Goal: Task Accomplishment & Management: Manage account settings

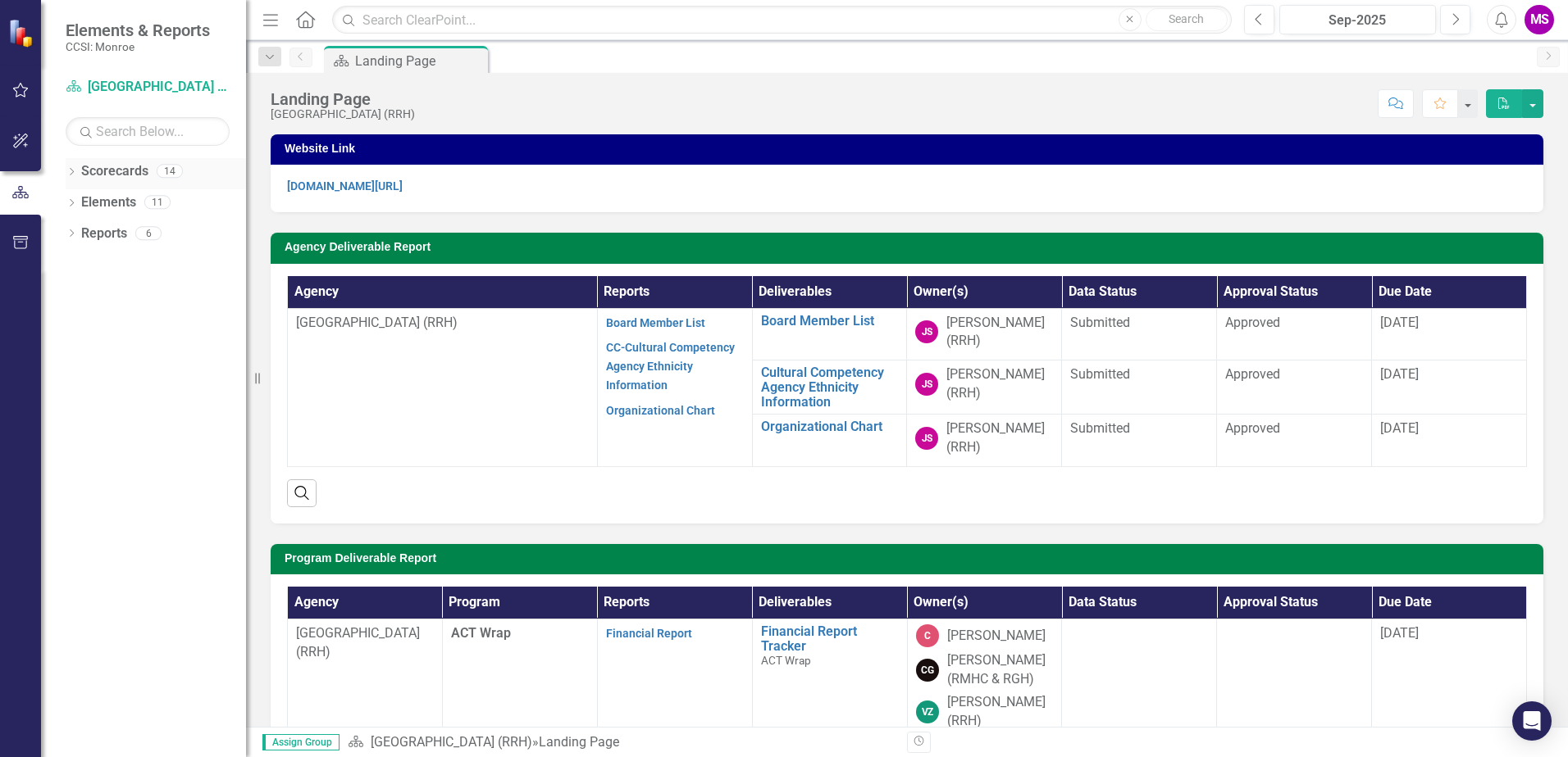
click at [72, 173] on icon at bounding box center [71, 171] width 4 height 8
click at [81, 200] on icon at bounding box center [81, 202] width 4 height 9
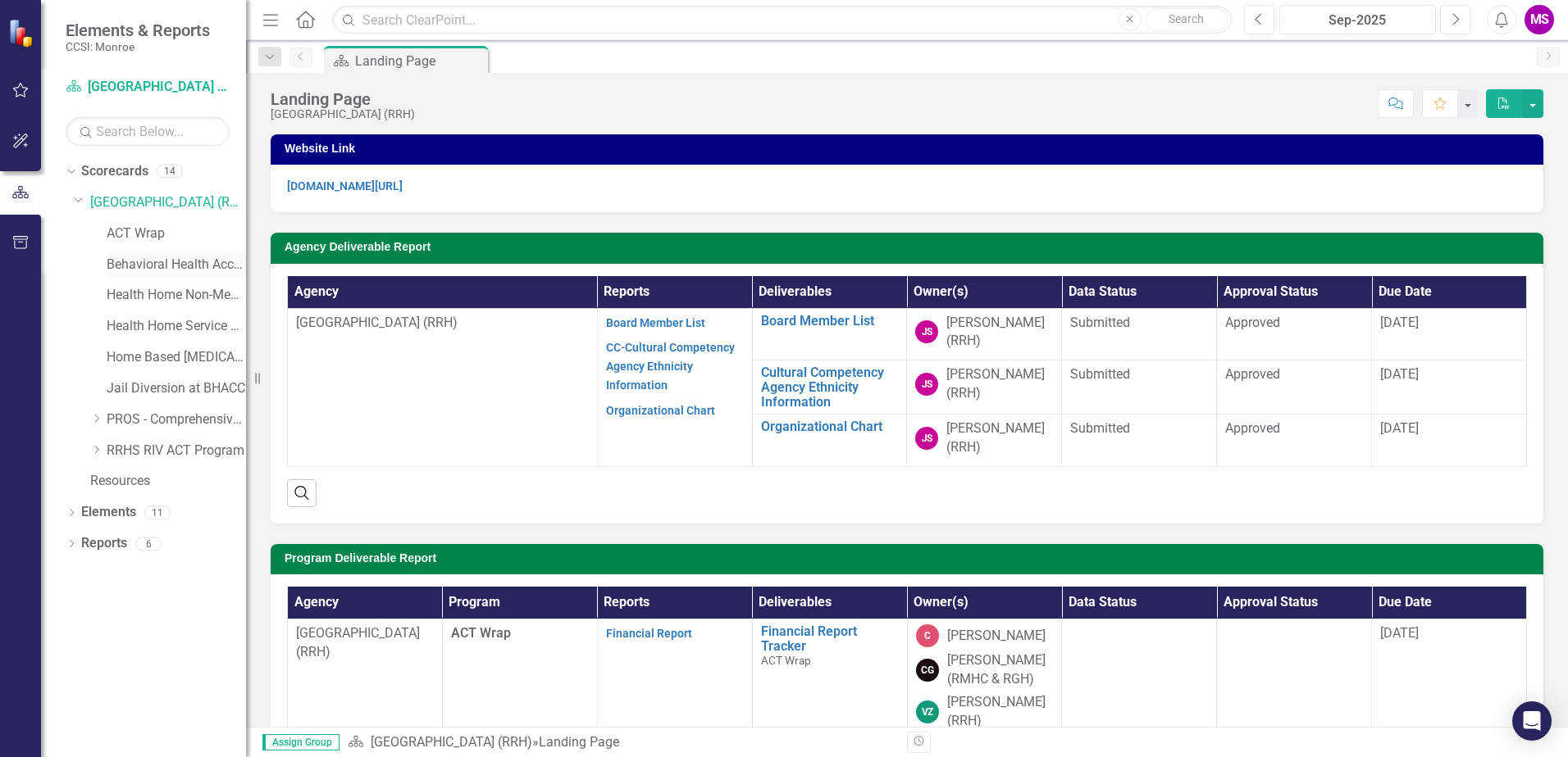
click at [158, 265] on link "Behavioral Health Access and Crisis Center (BHACC)" at bounding box center [176, 265] width 140 height 19
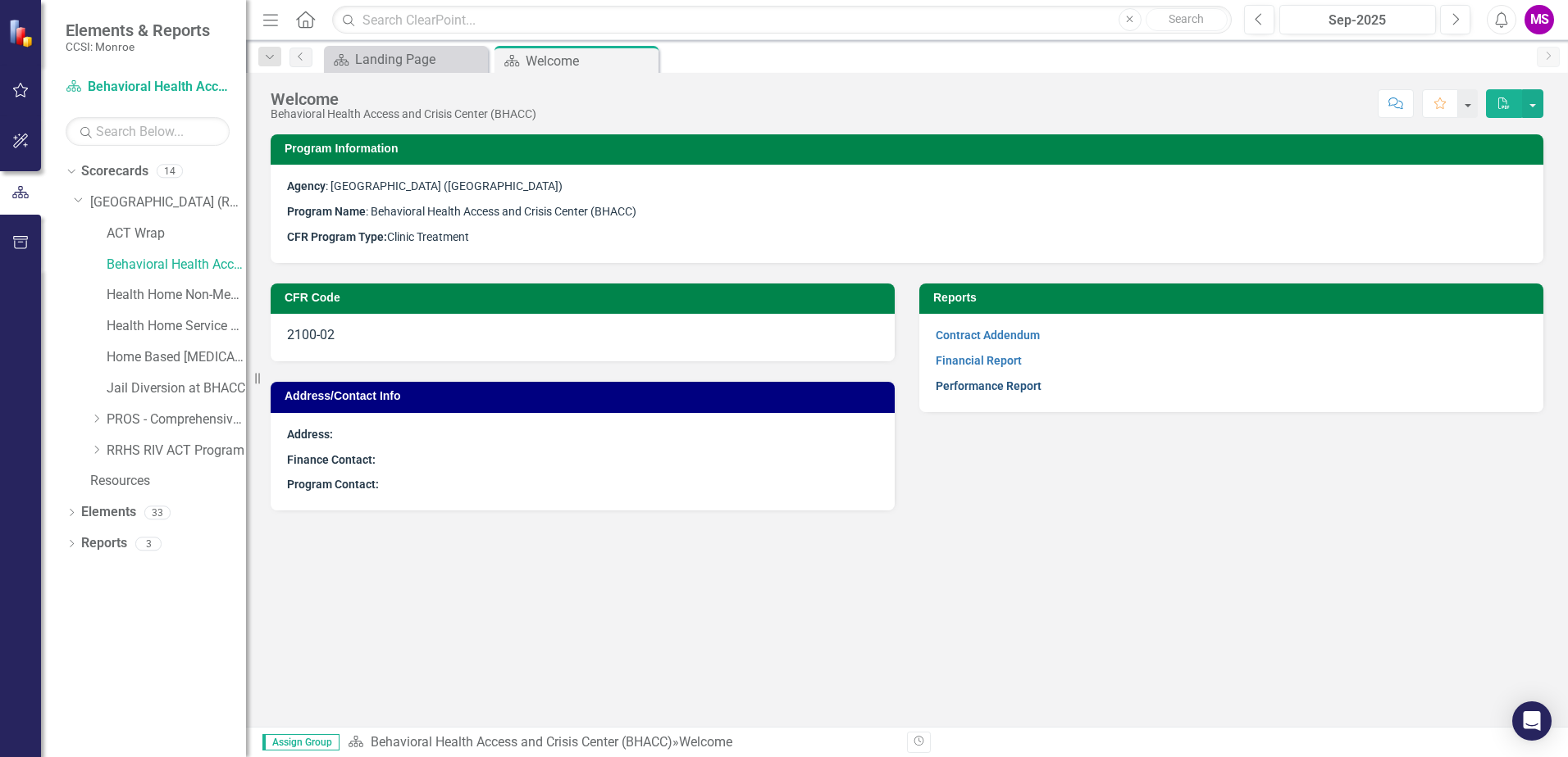
click at [1009, 387] on link "Performance Report" at bounding box center [988, 385] width 105 height 13
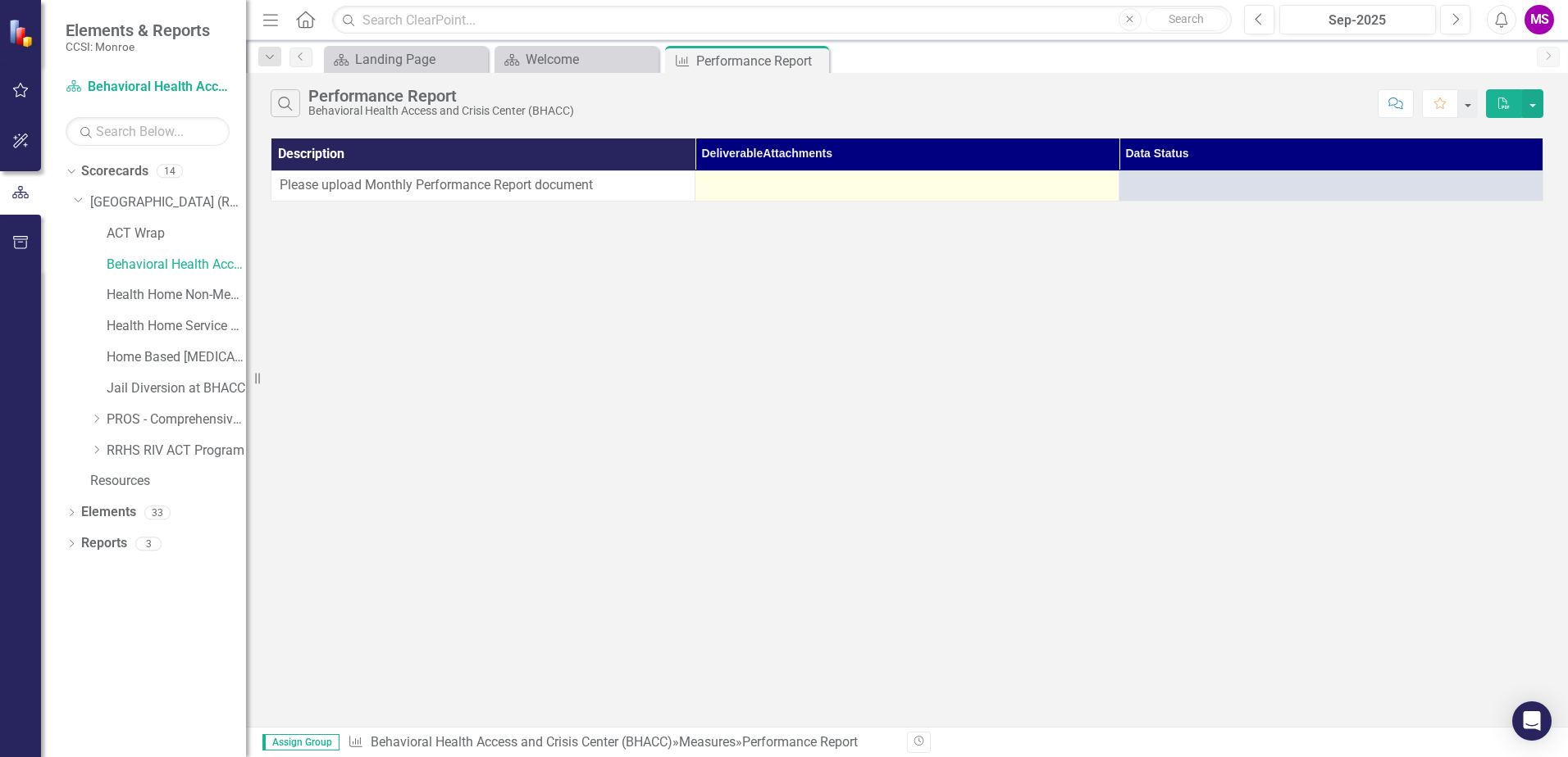
click at [730, 186] on div at bounding box center [907, 186] width 407 height 20
click at [736, 188] on div at bounding box center [907, 186] width 407 height 20
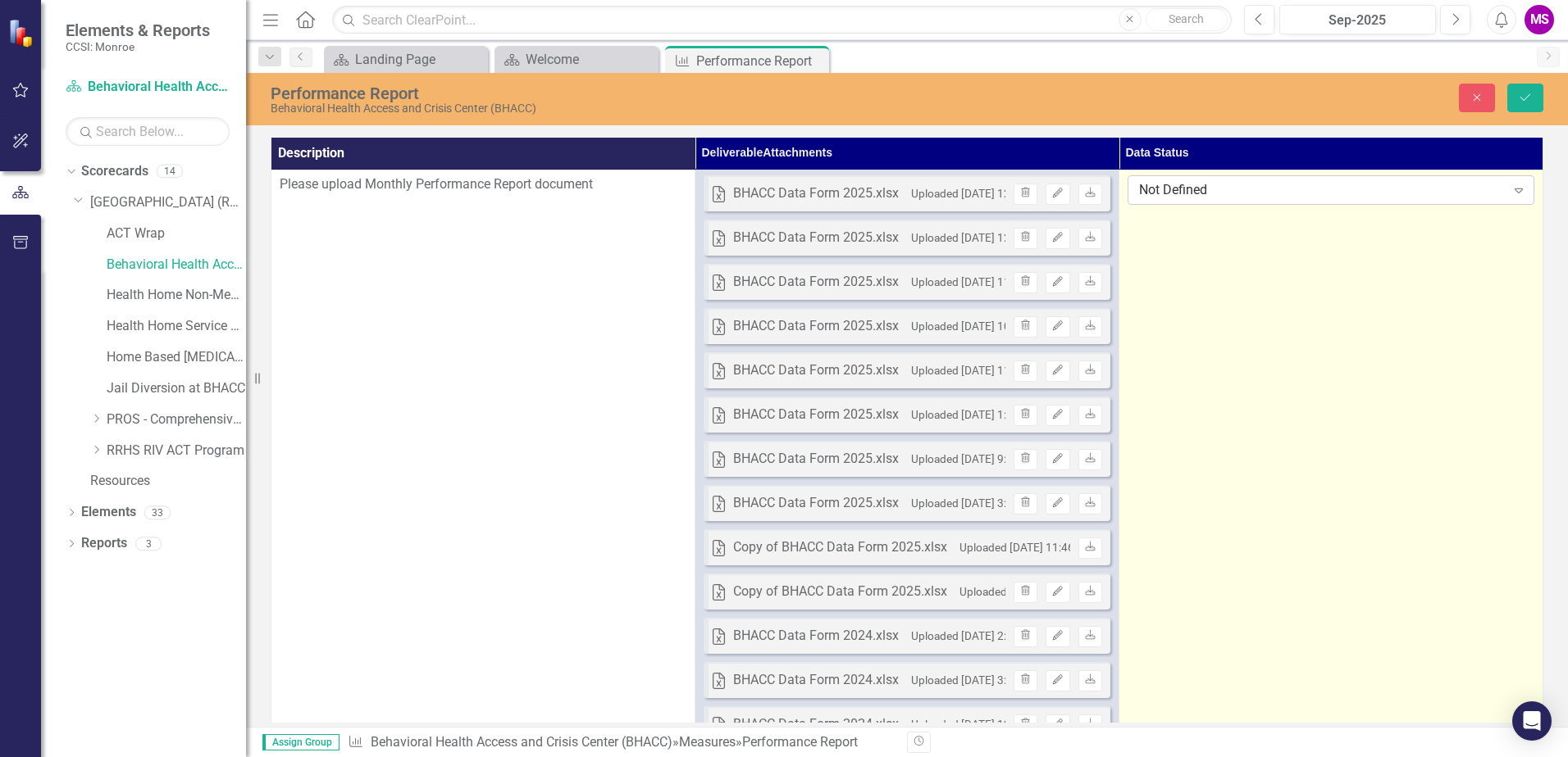
click at [1241, 186] on div "Not Defined" at bounding box center [1323, 191] width 367 height 19
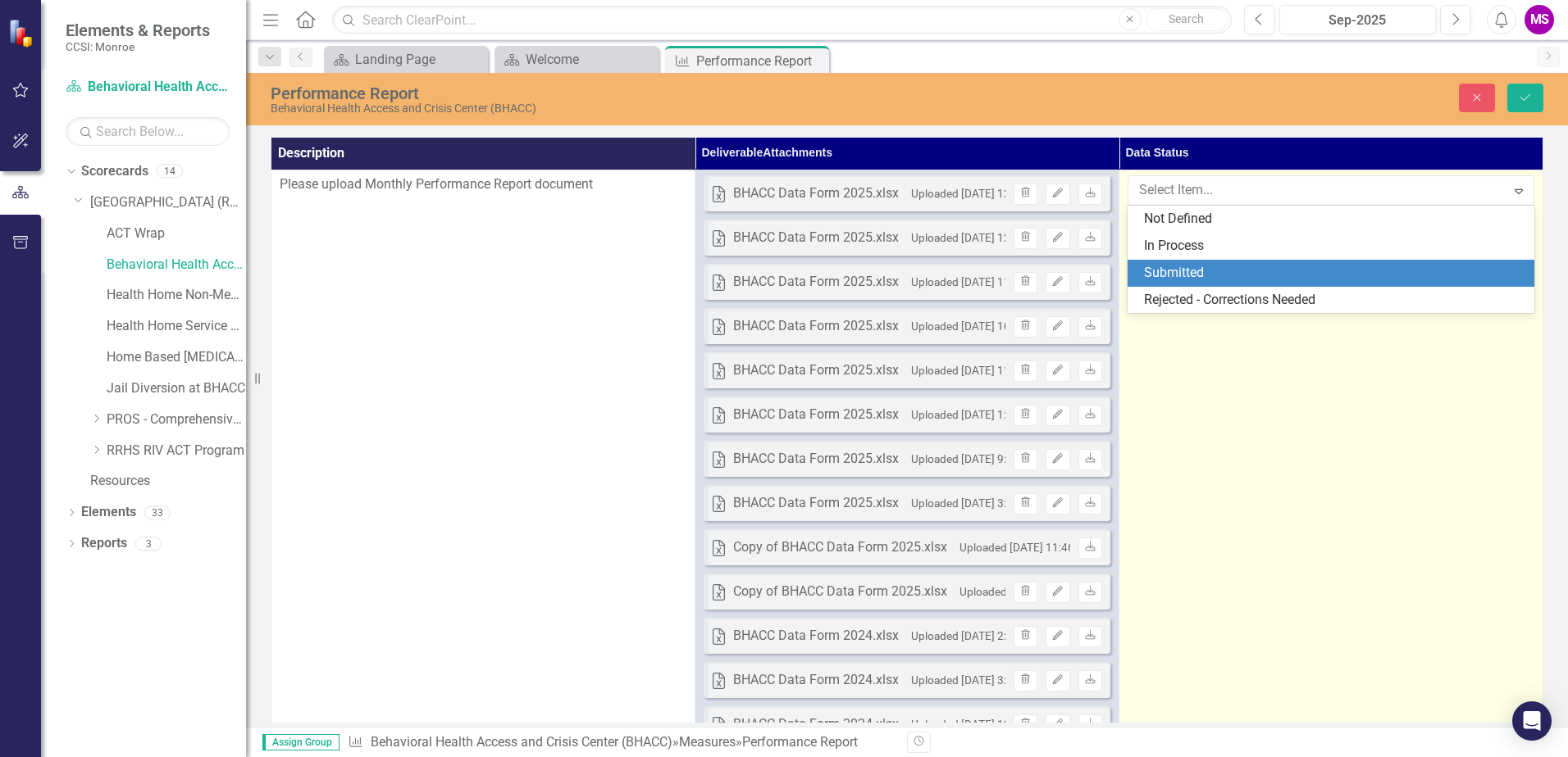
click at [1195, 274] on div "Submitted" at bounding box center [1334, 273] width 380 height 19
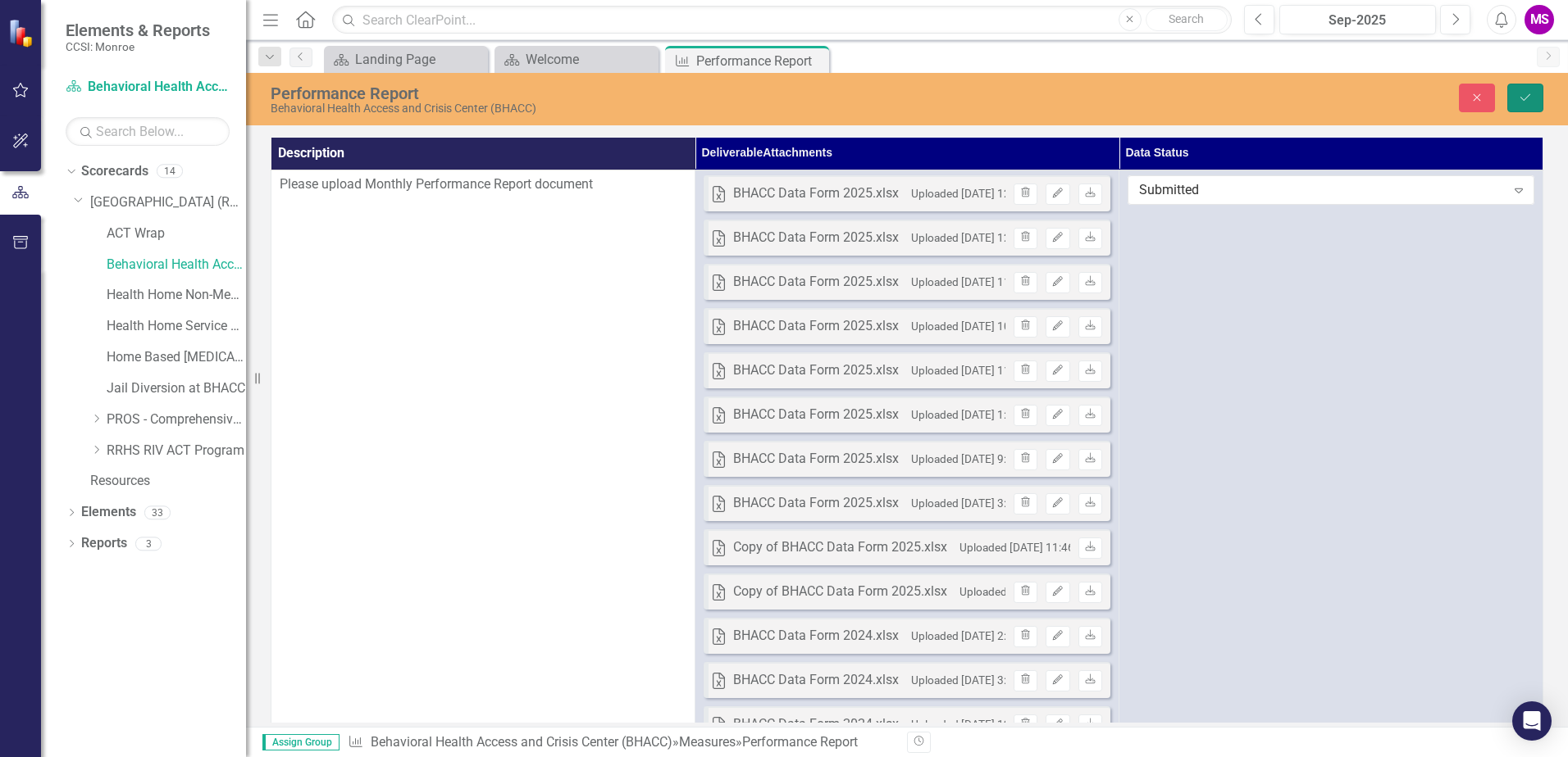
click at [1532, 89] on button "Save" at bounding box center [1525, 98] width 36 height 29
